Goal: Information Seeking & Learning: Learn about a topic

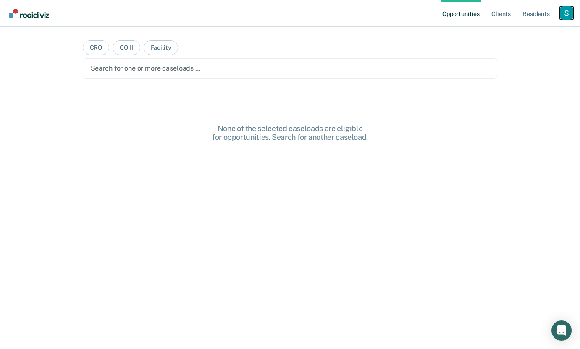
click at [572, 12] on div "Profile dropdown button" at bounding box center [566, 12] width 13 height 13
click at [523, 32] on link "Profile" at bounding box center [533, 34] width 68 height 7
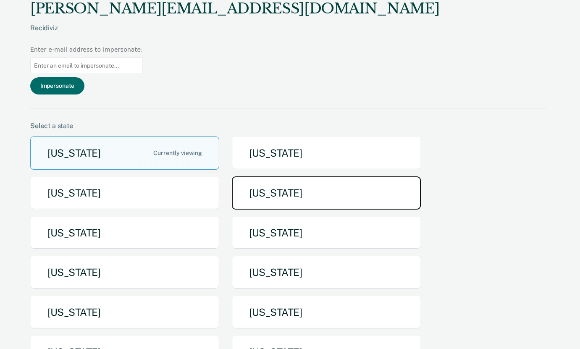
click at [296, 177] on button "[US_STATE]" at bounding box center [326, 193] width 189 height 33
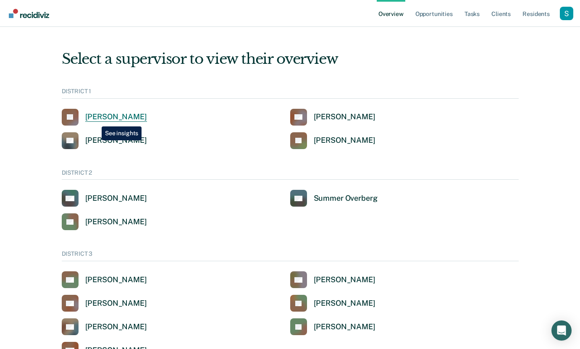
click at [95, 120] on div "[PERSON_NAME]" at bounding box center [116, 117] width 62 height 10
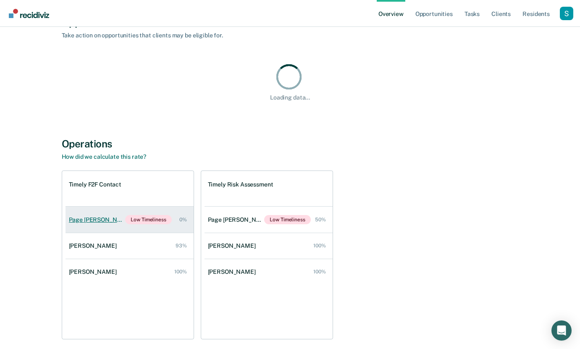
scroll to position [480, 0]
